Goal: Task Accomplishment & Management: Manage account settings

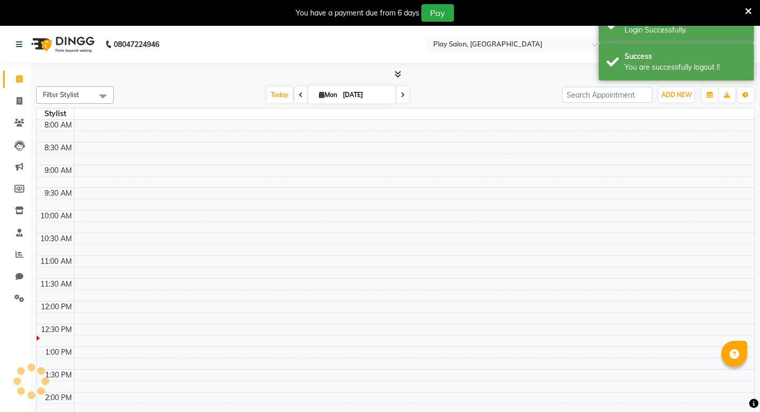
select select "en"
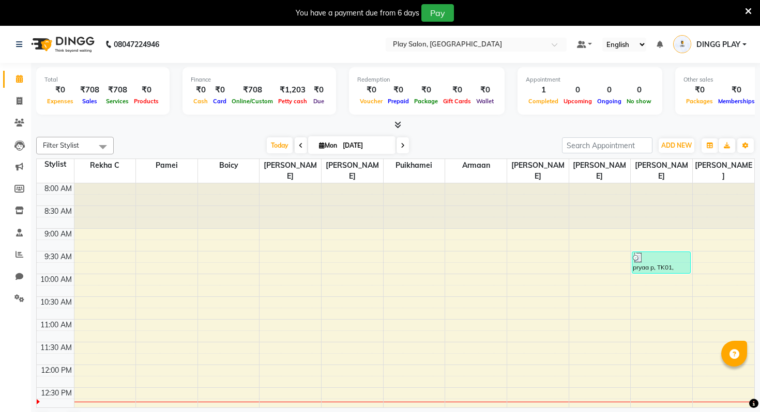
click at [530, 26] on nav "08047224946 Select Location × Play Salon, Embassy Tech Village Default Panel My…" at bounding box center [380, 44] width 760 height 37
click at [521, 34] on nav "08047224946 Select Location × Play Salon, Embassy Tech Village Default Panel My…" at bounding box center [380, 44] width 760 height 37
click at [507, 49] on input "text" at bounding box center [466, 45] width 150 height 10
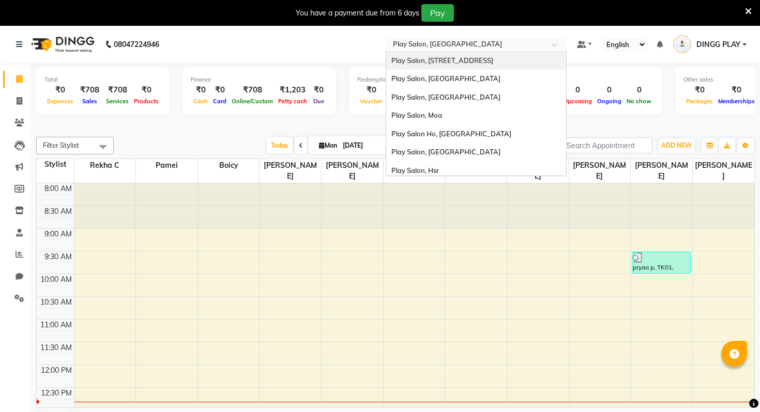
click at [448, 65] on div "Play Salon, [STREET_ADDRESS]" at bounding box center [476, 61] width 180 height 19
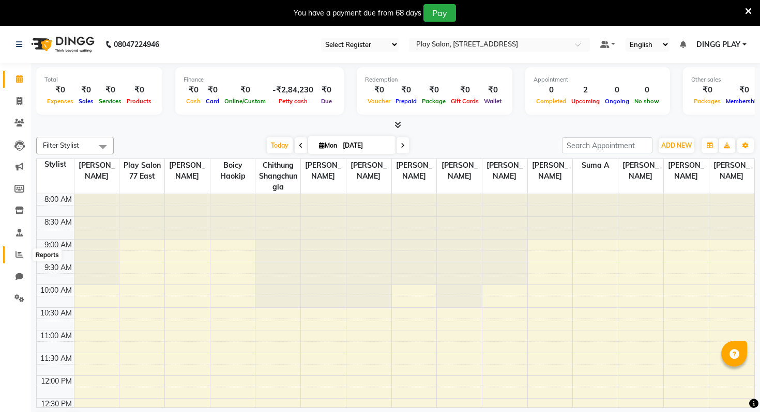
click at [18, 252] on icon at bounding box center [20, 255] width 8 height 8
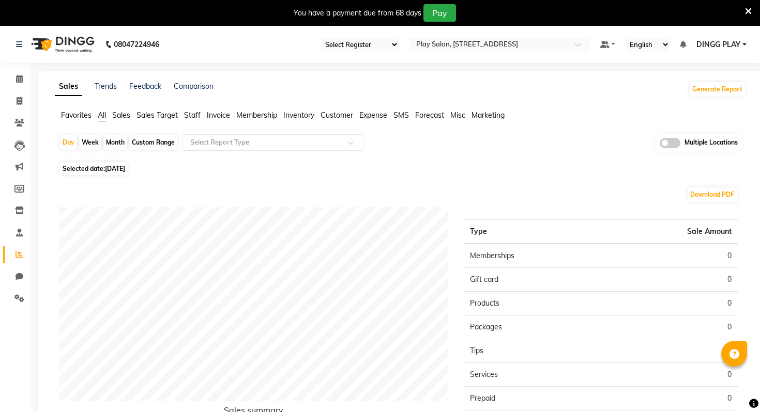
click at [219, 145] on input "text" at bounding box center [262, 142] width 149 height 10
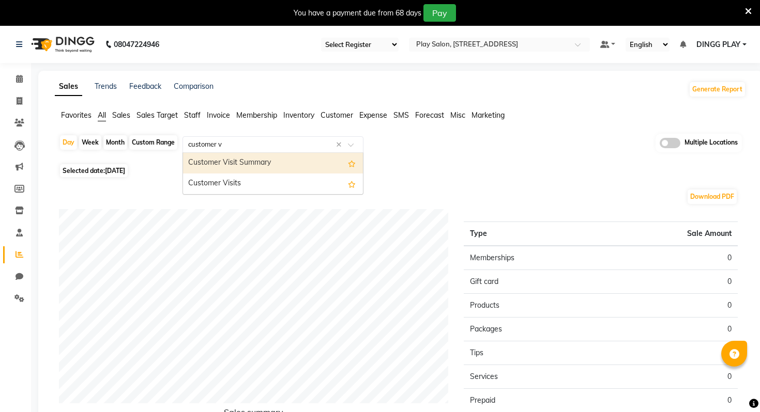
type input "customer vi"
click at [249, 161] on div "Customer Visit Summary" at bounding box center [273, 163] width 180 height 21
select select "full_report"
select select "csv"
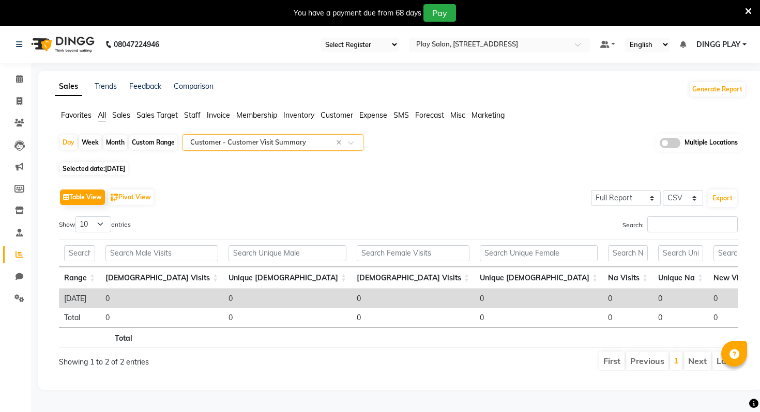
click at [115, 140] on div "Month" at bounding box center [115, 142] width 24 height 14
select select "9"
select select "2025"
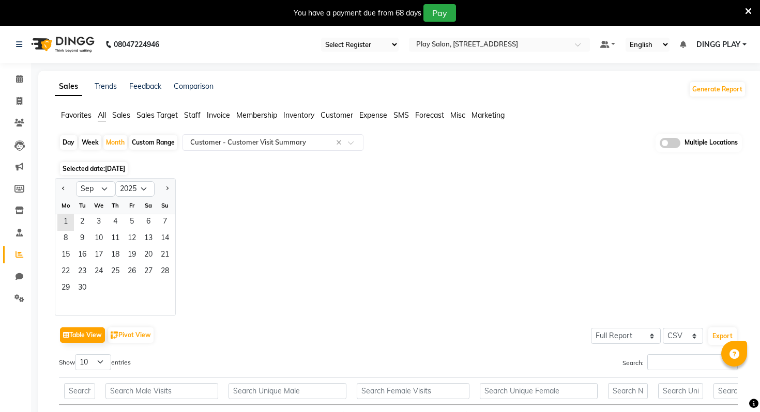
click at [57, 190] on div at bounding box center [65, 189] width 21 height 17
click at [60, 191] on button "Previous month" at bounding box center [63, 189] width 8 height 17
select select "8"
click at [128, 217] on span "1" at bounding box center [132, 222] width 17 height 17
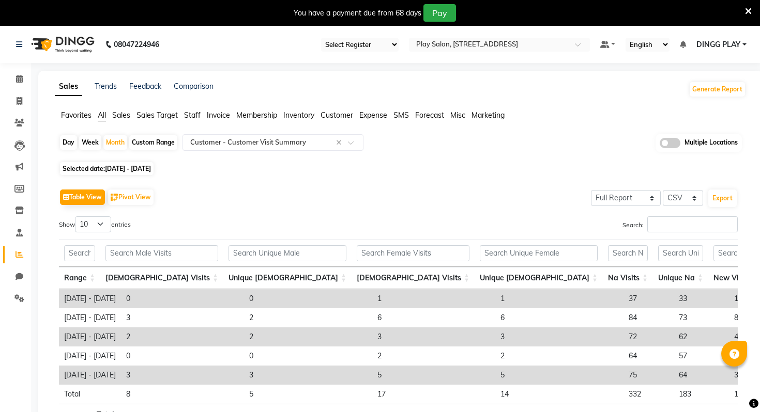
scroll to position [70, 0]
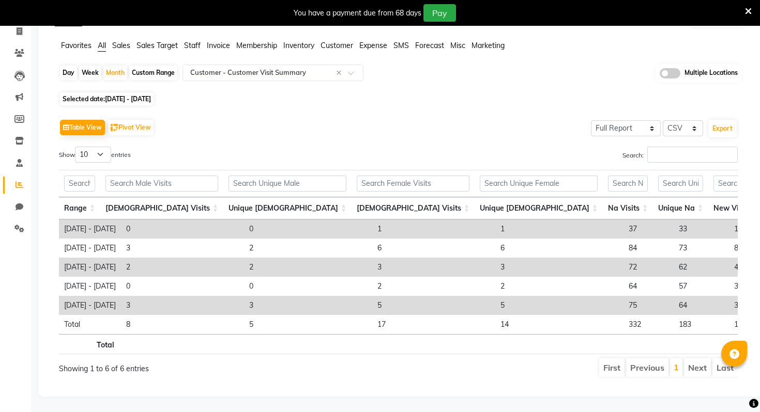
click at [623, 270] on td "72" at bounding box center [648, 267] width 50 height 19
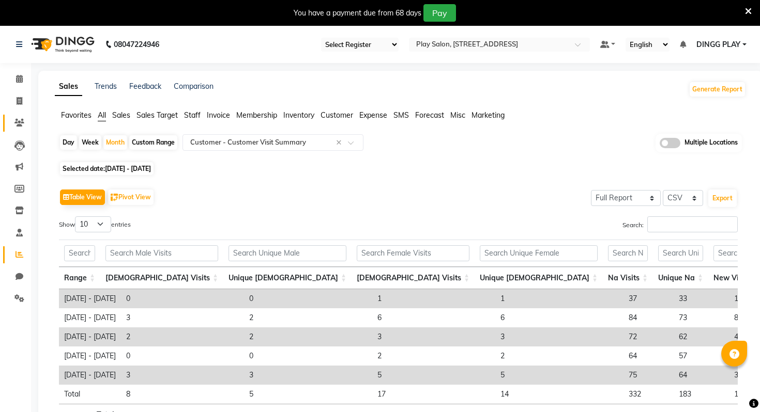
click at [14, 121] on span at bounding box center [19, 123] width 18 height 12
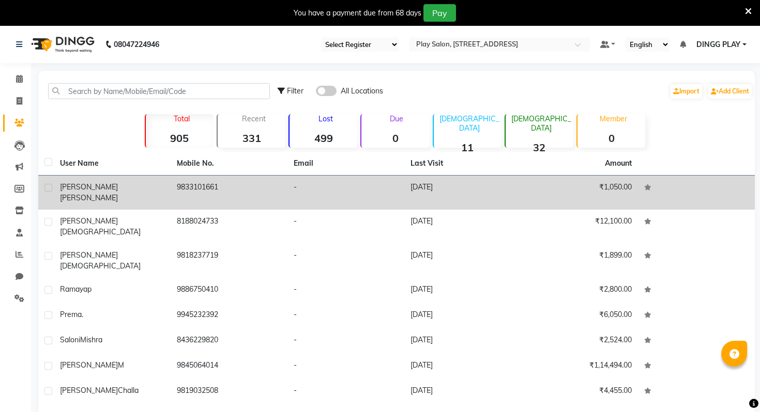
click at [158, 191] on div "[PERSON_NAME]" at bounding box center [112, 193] width 104 height 22
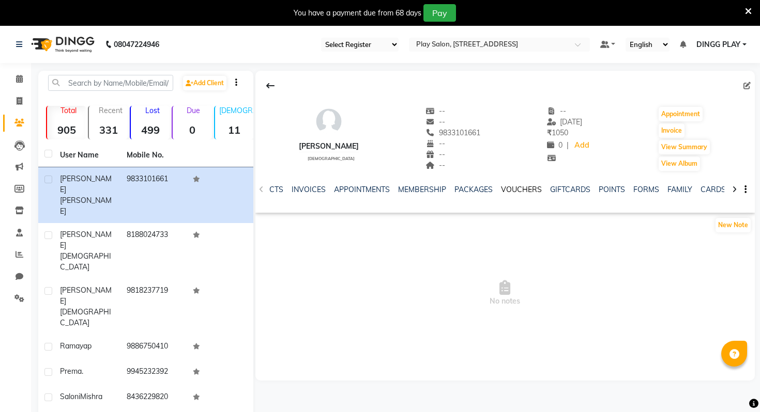
scroll to position [0, 200]
click at [705, 190] on link "WALLET" at bounding box center [706, 189] width 29 height 9
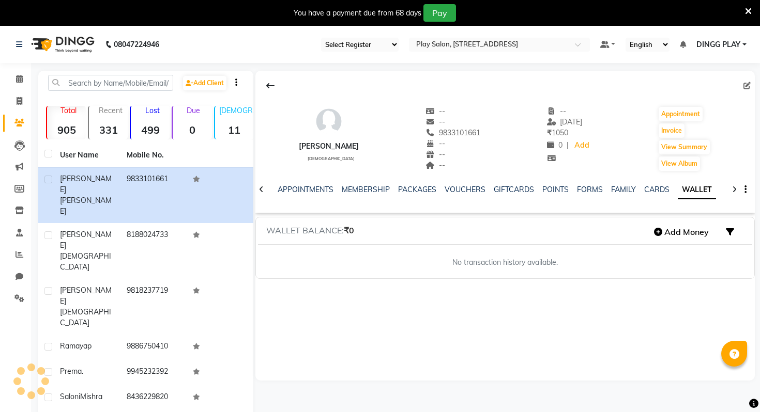
scroll to position [0, 87]
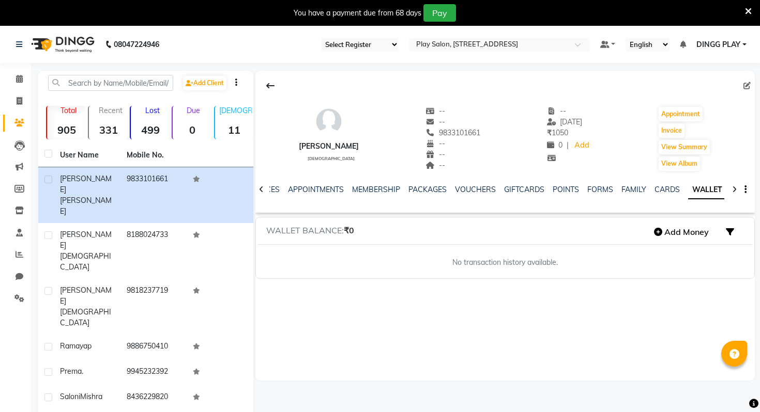
click at [729, 30] on nav "08047224946 Select Register Select Location × Play Salon, 77 East Default Panel…" at bounding box center [380, 44] width 760 height 37
click at [729, 42] on span "DINGG PLAY" at bounding box center [718, 44] width 44 height 11
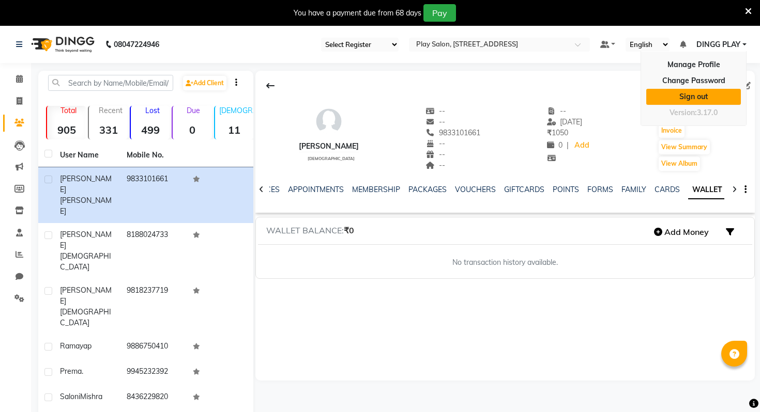
click at [687, 91] on link "Sign out" at bounding box center [693, 97] width 95 height 16
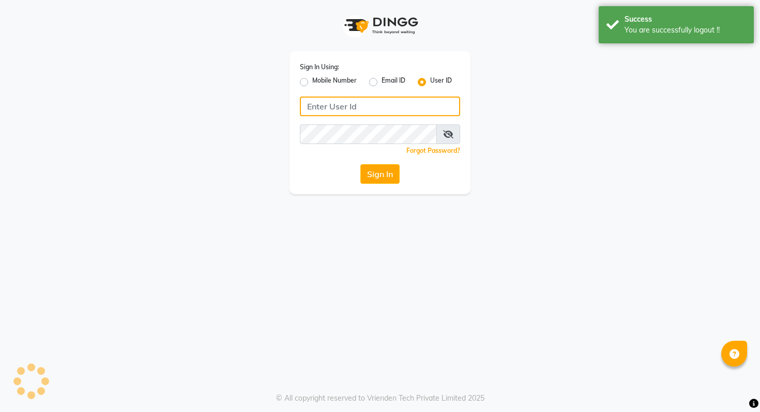
type input "9028992840"
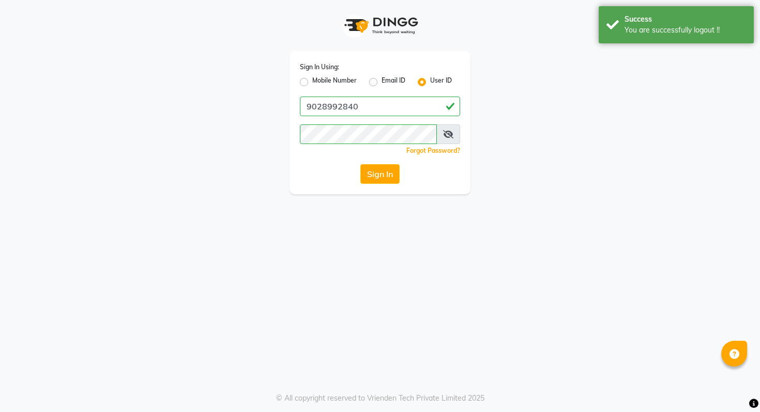
click at [357, 81] on div "Mobile Number Email ID User ID" at bounding box center [380, 82] width 160 height 12
click at [348, 81] on label "Mobile Number" at bounding box center [334, 82] width 44 height 12
click at [319, 81] on input "Mobile Number" at bounding box center [315, 79] width 7 height 7
radio input "true"
radio input "false"
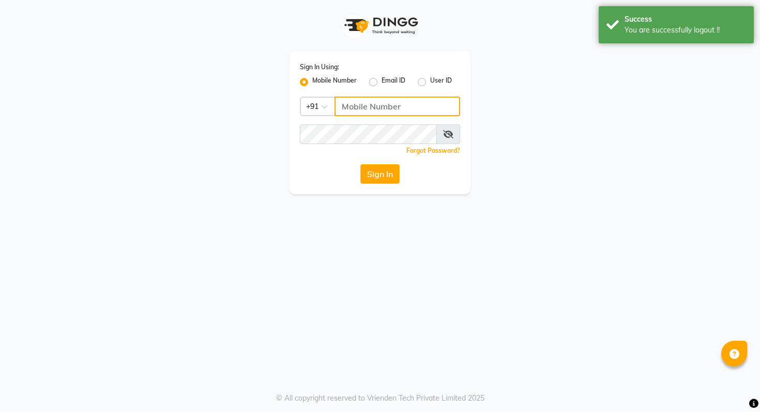
click at [371, 104] on input "Username" at bounding box center [397, 107] width 126 height 20
type input "9028992840"
click at [373, 179] on button "Sign In" at bounding box center [379, 174] width 39 height 20
